Goal: Information Seeking & Learning: Learn about a topic

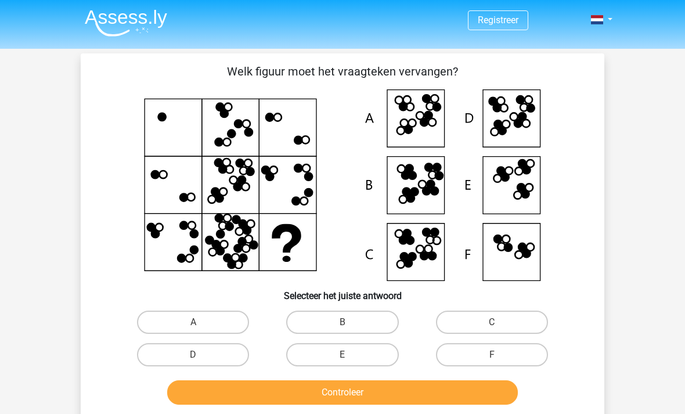
scroll to position [-9, 0]
click at [132, 15] on img at bounding box center [126, 22] width 82 height 27
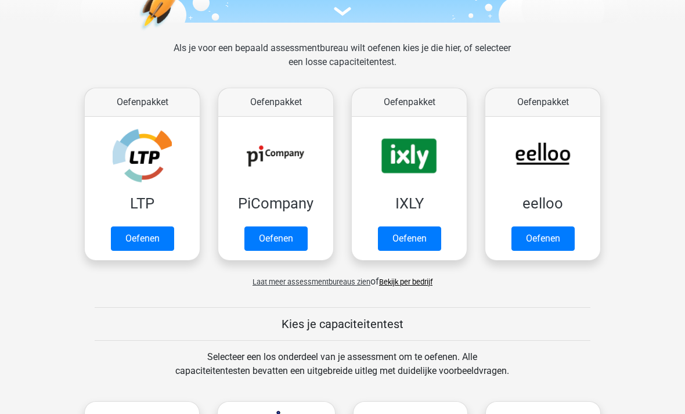
scroll to position [143, 0]
click at [553, 239] on link "Oefenen" at bounding box center [542, 238] width 63 height 24
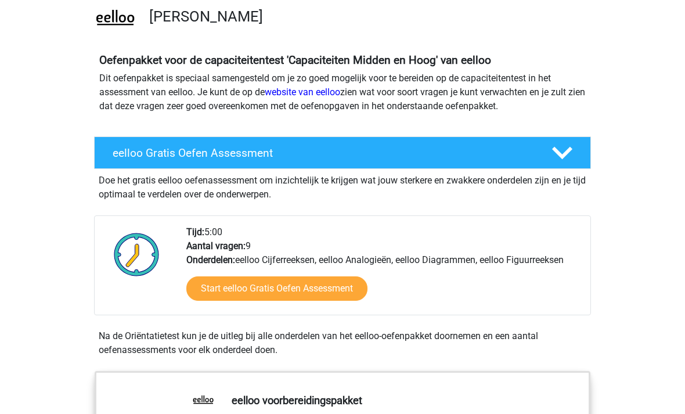
scroll to position [91, 0]
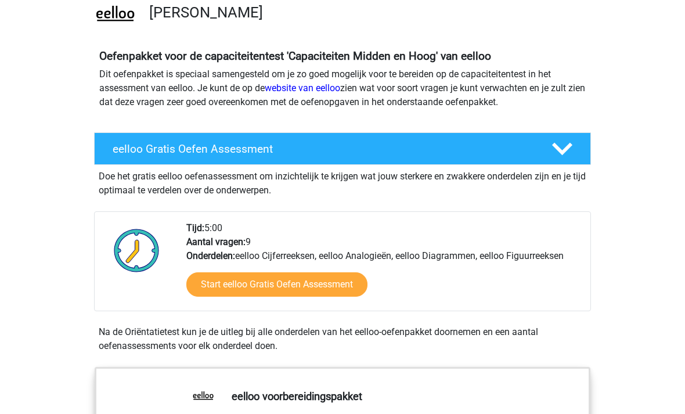
click at [294, 284] on link "Start eelloo Gratis Oefen Assessment" at bounding box center [276, 285] width 181 height 24
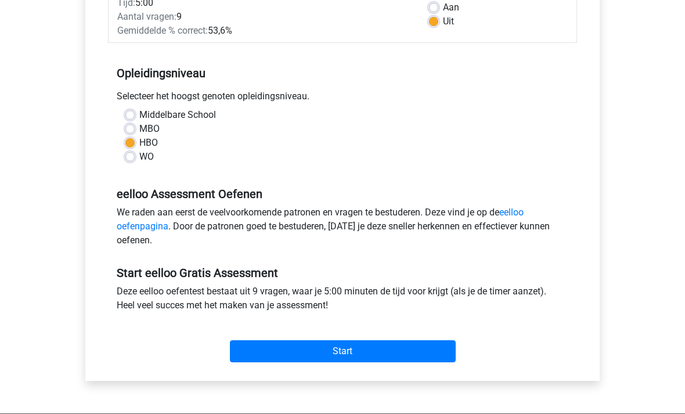
scroll to position [193, 0]
click at [379, 347] on input "Start" at bounding box center [343, 351] width 226 height 22
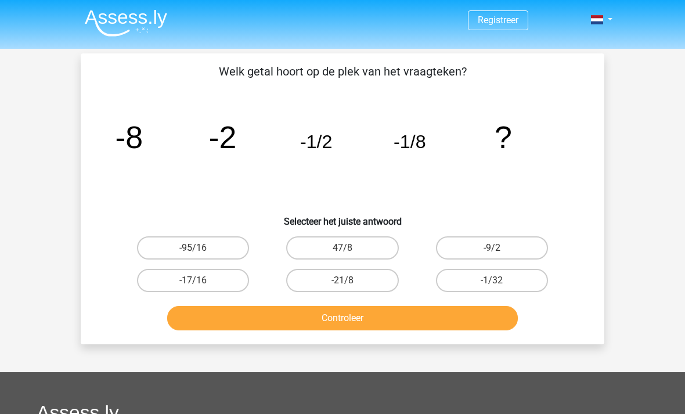
click at [525, 279] on label "-1/32" at bounding box center [492, 280] width 112 height 23
click at [499, 280] on input "-1/32" at bounding box center [496, 284] width 8 height 8
radio input "true"
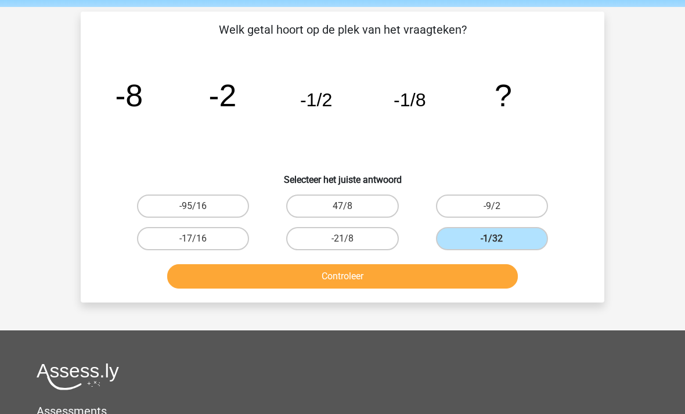
scroll to position [50, 0]
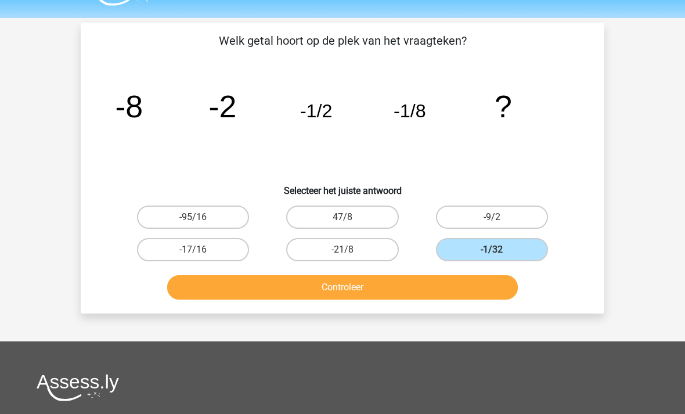
click at [336, 282] on button "Controleer" at bounding box center [342, 288] width 351 height 24
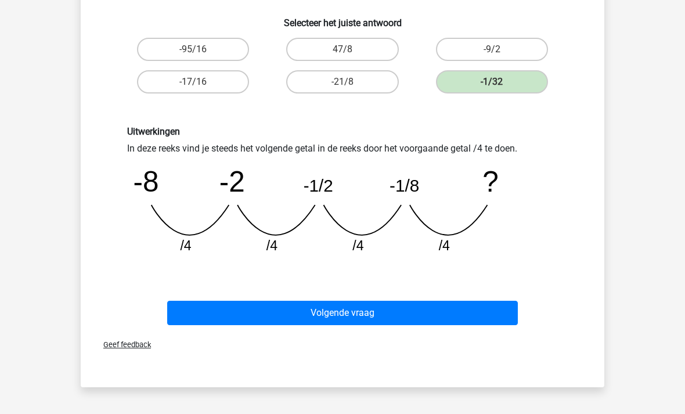
click at [354, 313] on button "Volgende vraag" at bounding box center [342, 313] width 351 height 24
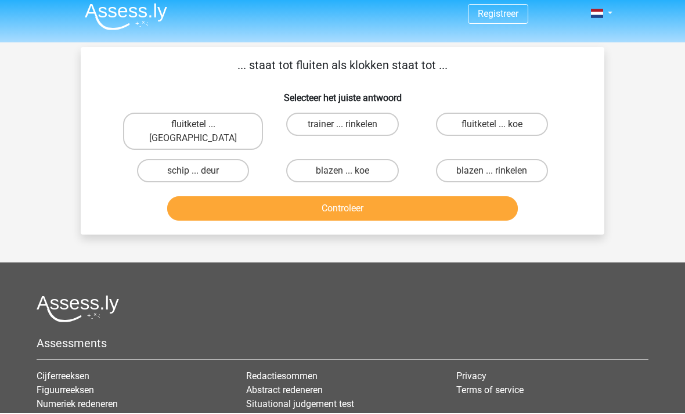
scroll to position [0, 0]
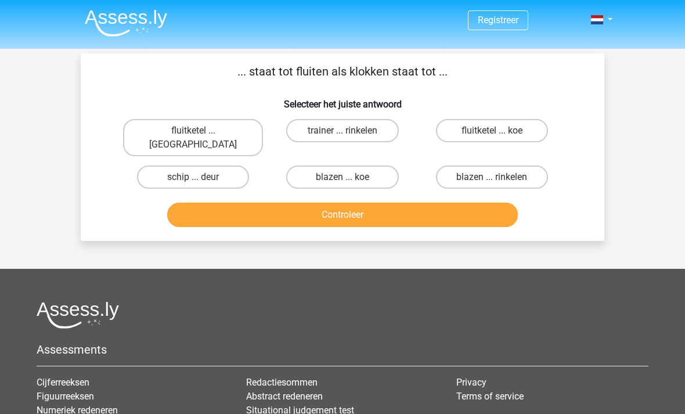
click at [211, 124] on label "fluitketel ... luiden" at bounding box center [193, 137] width 140 height 37
click at [201, 131] on input "fluitketel ... luiden" at bounding box center [197, 135] width 8 height 8
radio input "true"
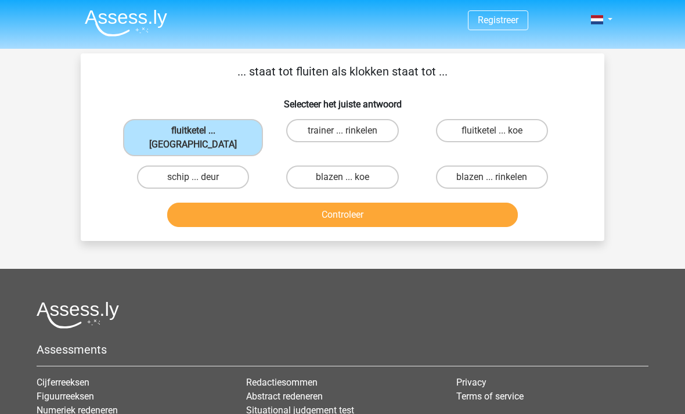
click at [352, 203] on button "Controleer" at bounding box center [342, 215] width 351 height 24
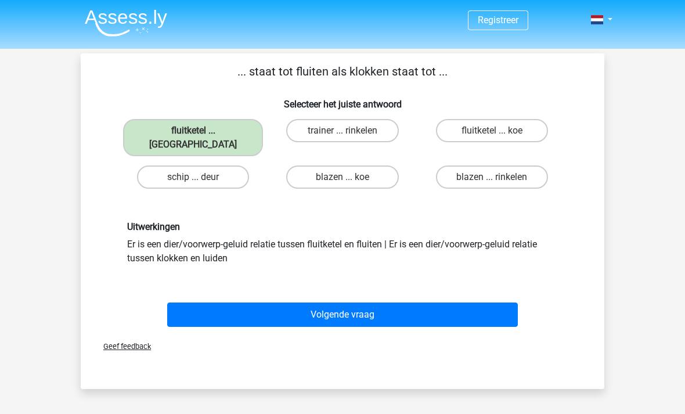
click at [385, 302] on button "Volgende vraag" at bounding box center [342, 314] width 351 height 24
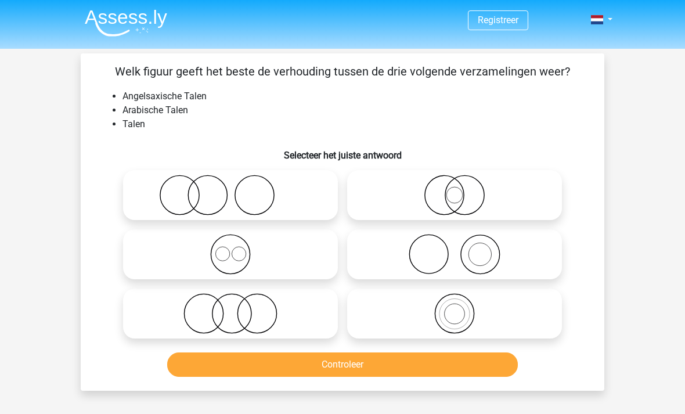
click at [496, 188] on icon at bounding box center [455, 195] width 206 height 41
click at [462, 188] on input "radio" at bounding box center [459, 186] width 8 height 8
radio input "true"
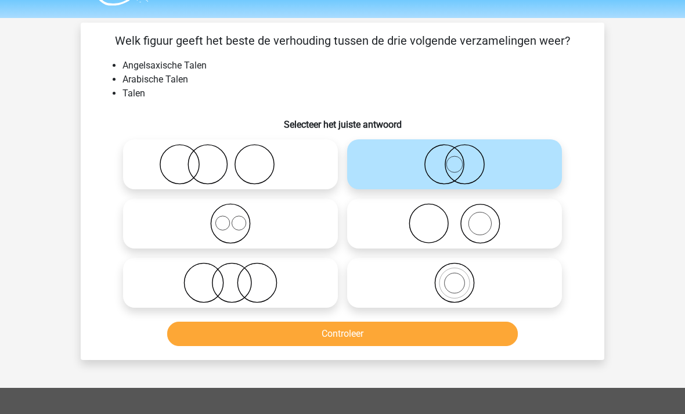
click at [354, 337] on button "Controleer" at bounding box center [342, 334] width 351 height 24
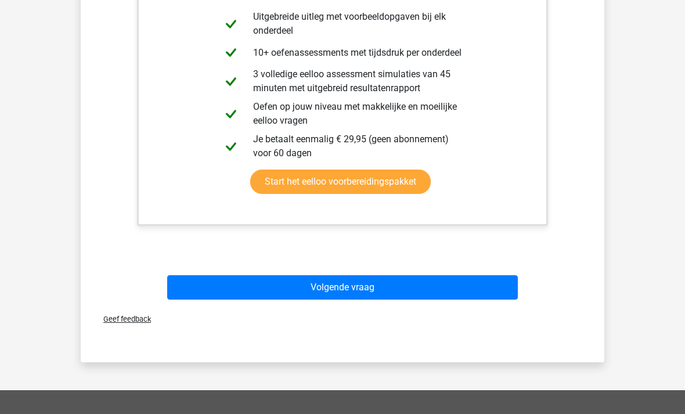
click at [366, 288] on button "Volgende vraag" at bounding box center [342, 287] width 351 height 24
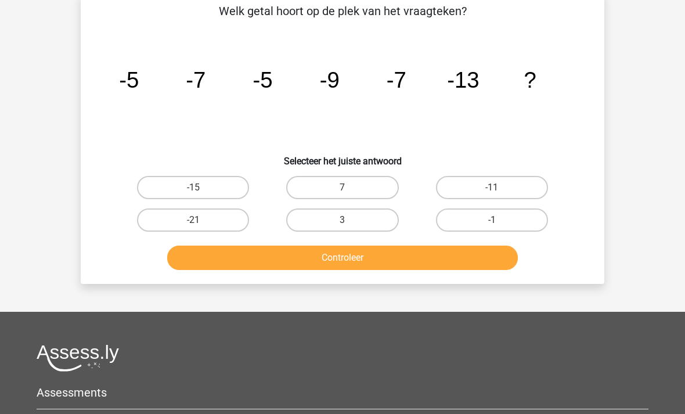
scroll to position [53, 0]
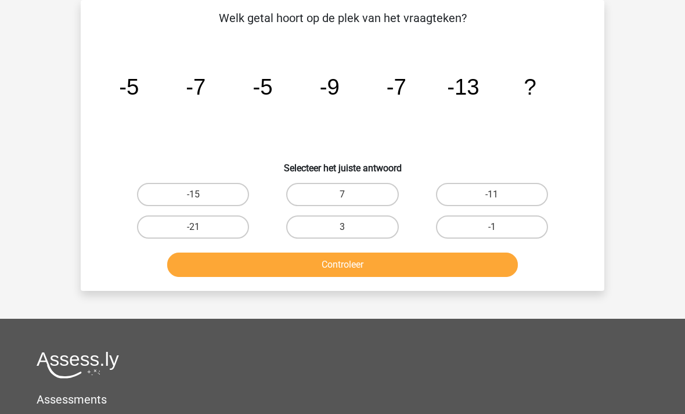
click at [519, 195] on label "-11" at bounding box center [492, 194] width 112 height 23
click at [499, 195] on input "-11" at bounding box center [496, 198] width 8 height 8
radio input "true"
click at [404, 268] on button "Controleer" at bounding box center [342, 265] width 351 height 24
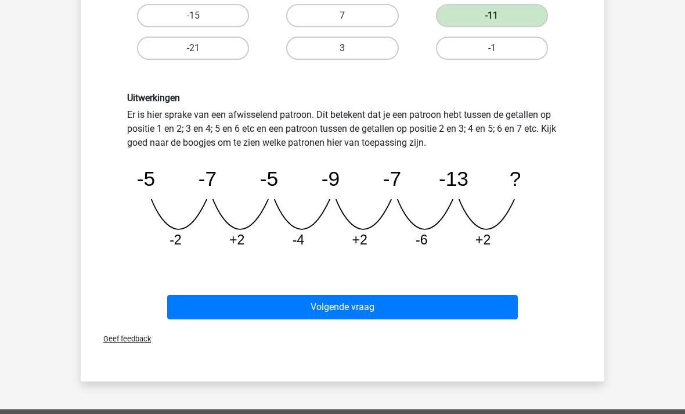
scroll to position [232, 0]
click at [403, 309] on button "Volgende vraag" at bounding box center [342, 307] width 351 height 24
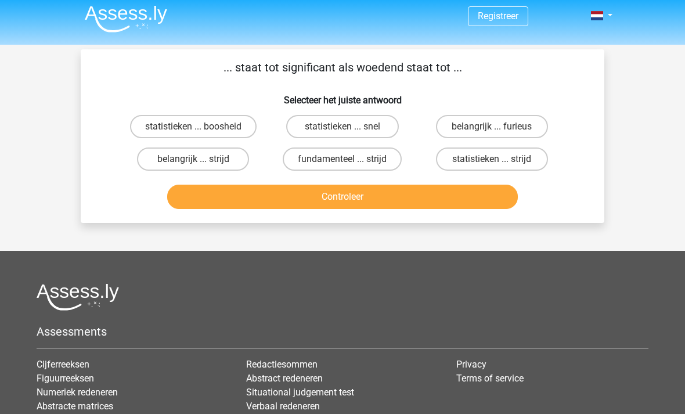
scroll to position [3, 0]
click at [528, 125] on label "belangrijk ... furieus" at bounding box center [492, 127] width 112 height 23
click at [499, 127] on input "belangrijk ... furieus" at bounding box center [496, 131] width 8 height 8
radio input "true"
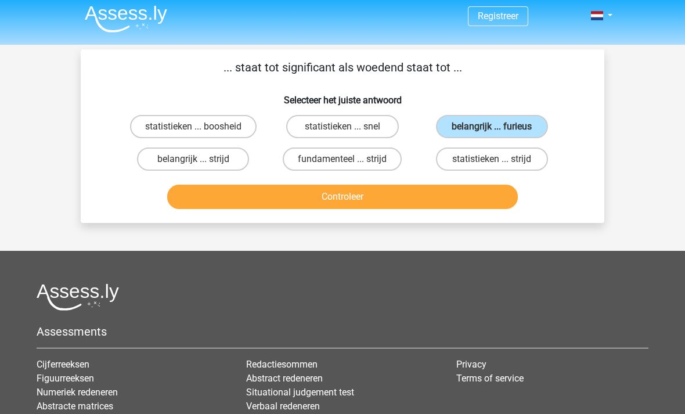
click at [402, 197] on button "Controleer" at bounding box center [342, 197] width 351 height 24
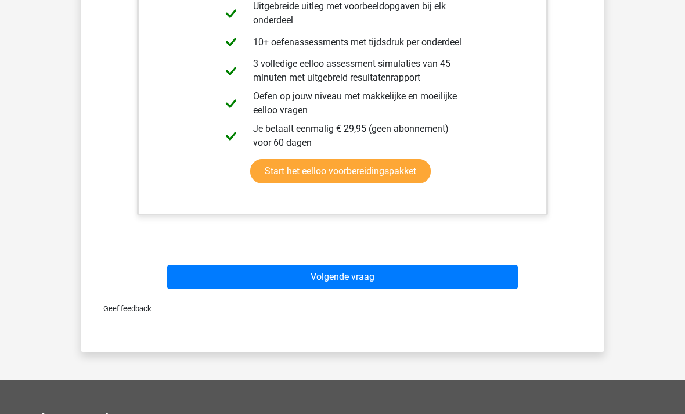
click at [371, 273] on button "Volgende vraag" at bounding box center [342, 277] width 351 height 24
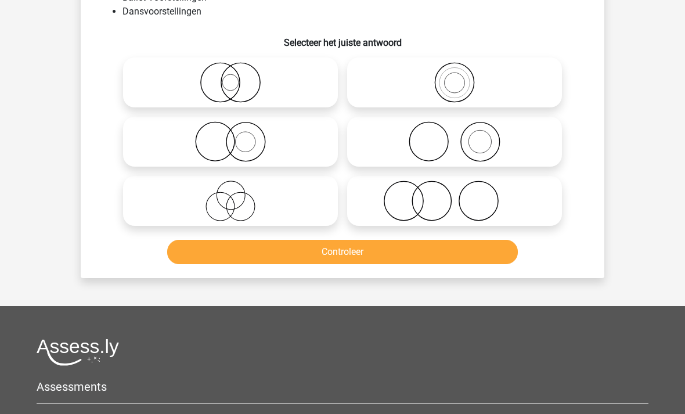
scroll to position [53, 0]
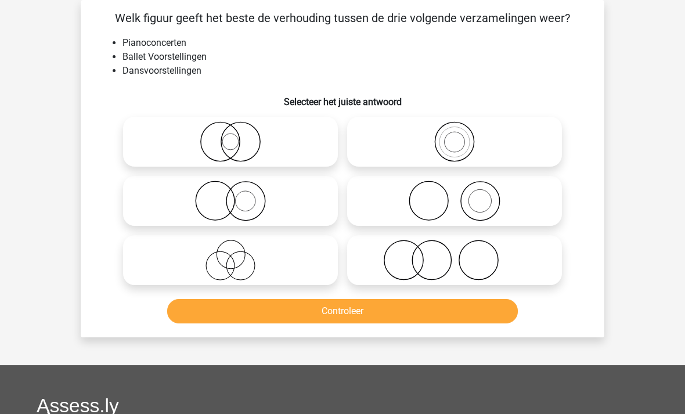
click at [471, 144] on icon at bounding box center [455, 141] width 206 height 41
click at [462, 136] on input "radio" at bounding box center [459, 132] width 8 height 8
radio input "true"
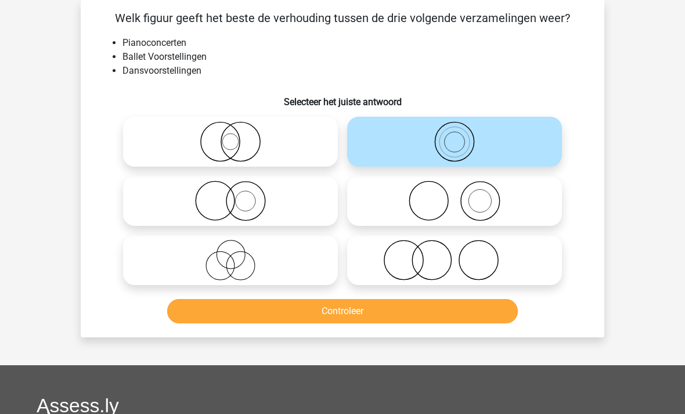
click at [349, 309] on button "Controleer" at bounding box center [342, 311] width 351 height 24
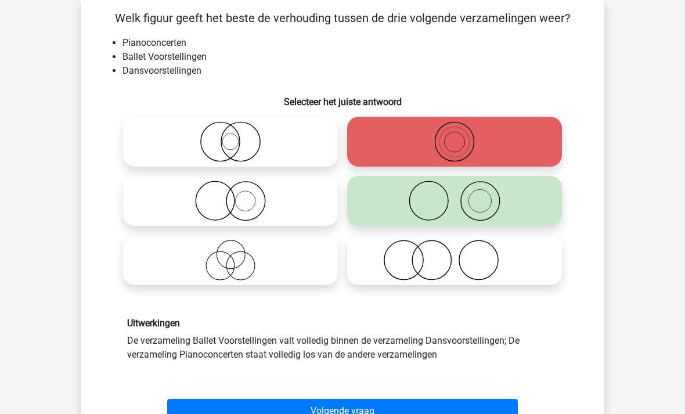
click at [354, 413] on button "Volgende vraag" at bounding box center [342, 411] width 351 height 24
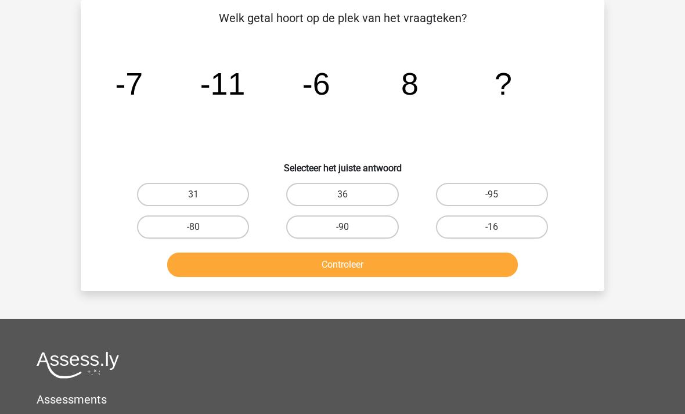
click at [520, 224] on label "-16" at bounding box center [492, 226] width 112 height 23
click at [499, 227] on input "-16" at bounding box center [496, 231] width 8 height 8
radio input "true"
click at [392, 265] on button "Controleer" at bounding box center [342, 265] width 351 height 24
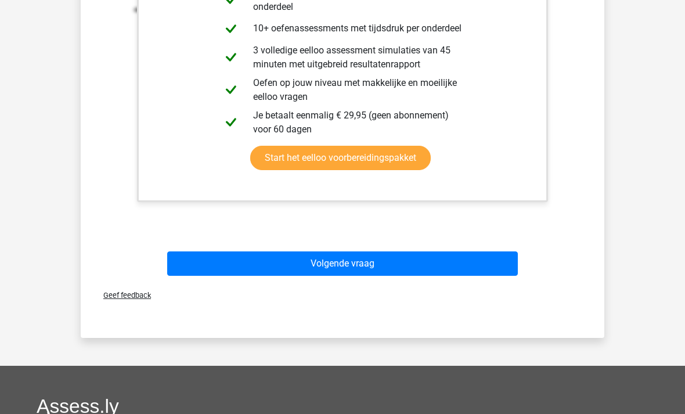
click at [373, 268] on button "Volgende vraag" at bounding box center [342, 263] width 351 height 24
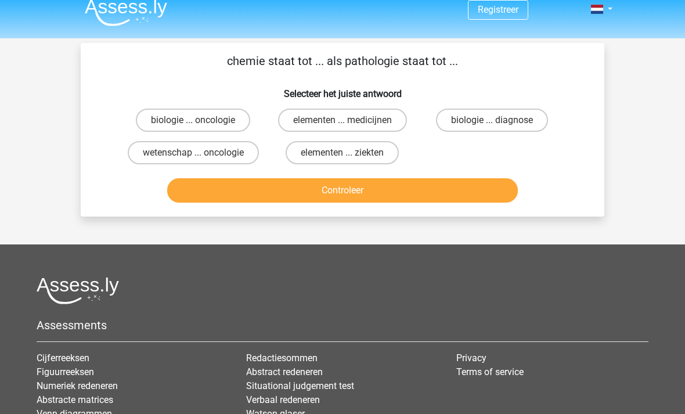
scroll to position [0, 0]
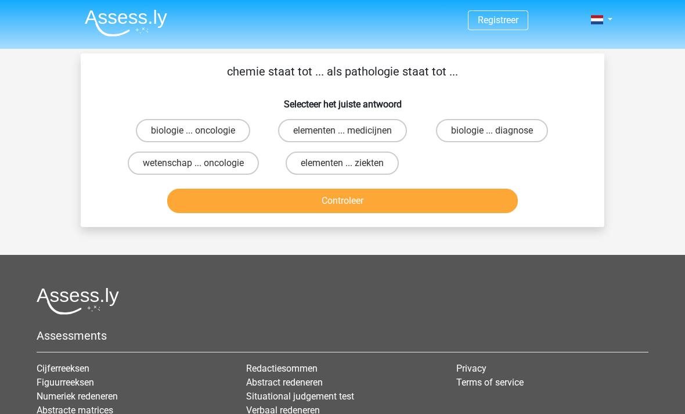
click at [123, 17] on img at bounding box center [126, 22] width 82 height 27
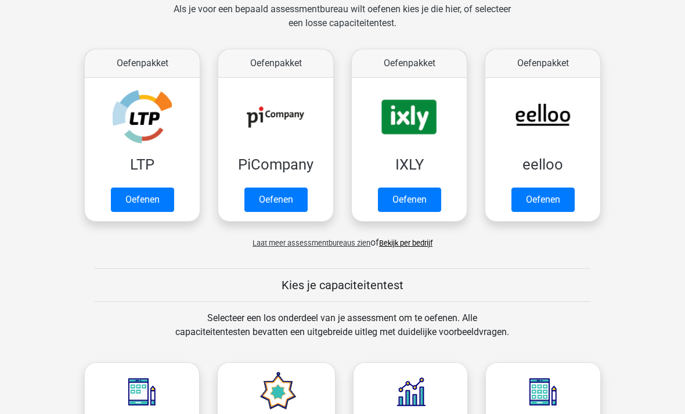
scroll to position [183, 0]
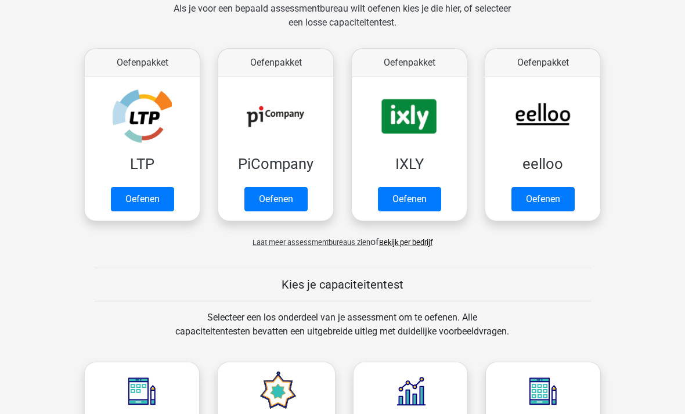
click at [409, 201] on link "Oefenen" at bounding box center [409, 199] width 63 height 24
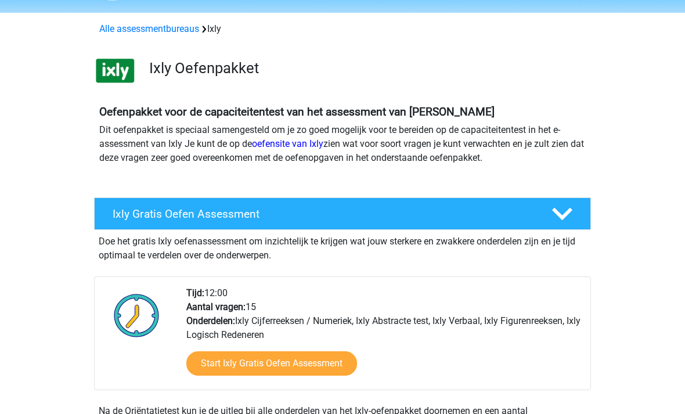
scroll to position [49, 0]
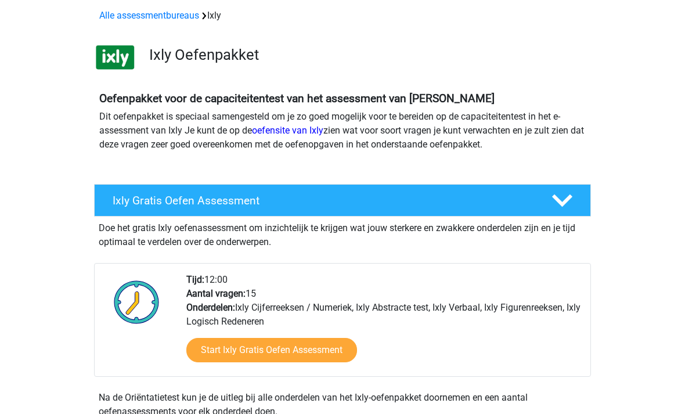
click at [291, 352] on link "Start Ixly Gratis Oefen Assessment" at bounding box center [271, 350] width 171 height 24
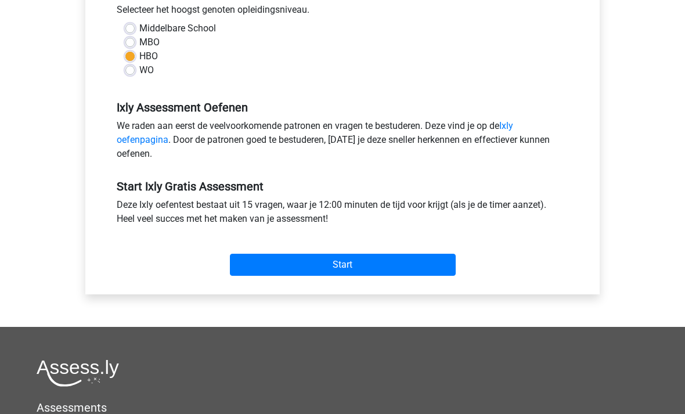
scroll to position [288, 0]
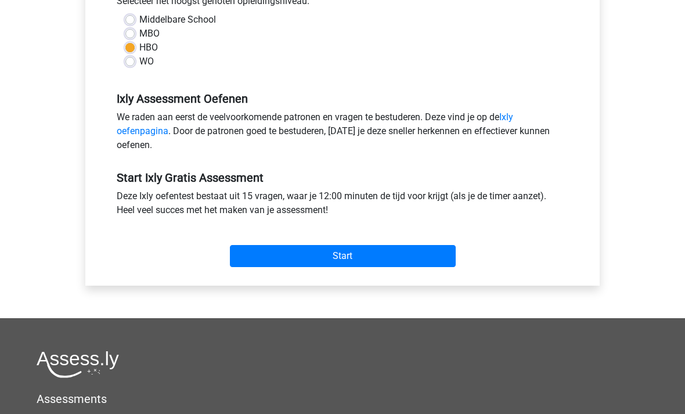
click at [351, 252] on input "Start" at bounding box center [343, 256] width 226 height 22
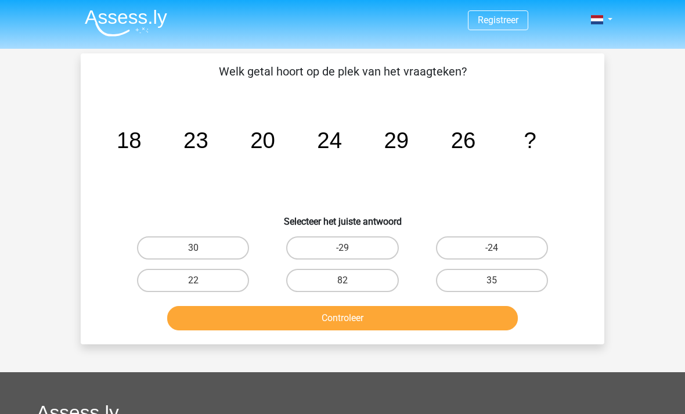
click at [201, 245] on label "30" at bounding box center [193, 247] width 112 height 23
click at [201, 248] on input "30" at bounding box center [197, 252] width 8 height 8
radio input "true"
click at [362, 330] on button "Controleer" at bounding box center [342, 318] width 351 height 24
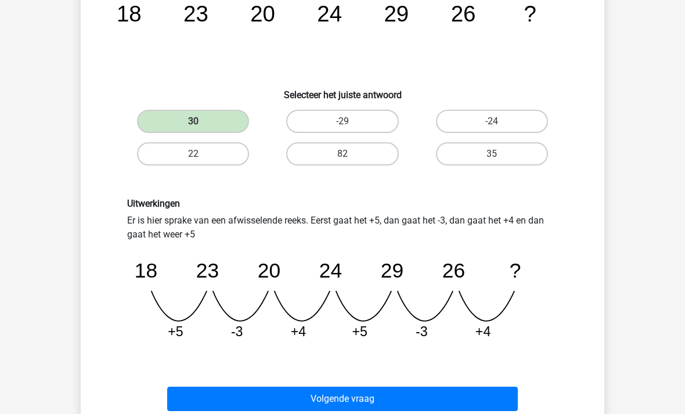
scroll to position [128, 0]
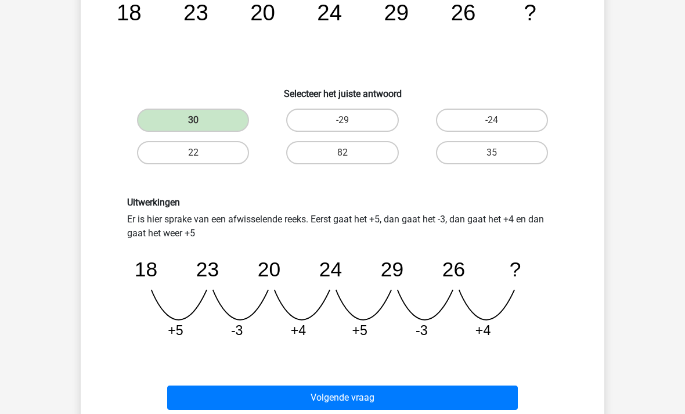
click at [405, 396] on button "Volgende vraag" at bounding box center [342, 397] width 351 height 24
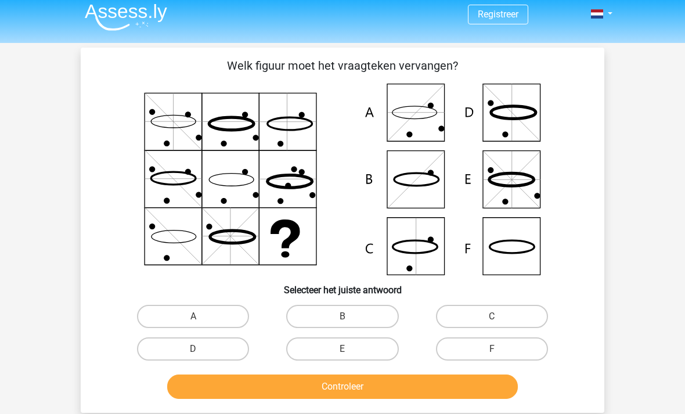
scroll to position [5, 0]
click at [122, 16] on img at bounding box center [126, 17] width 82 height 27
